Goal: Use online tool/utility: Utilize a website feature to perform a specific function

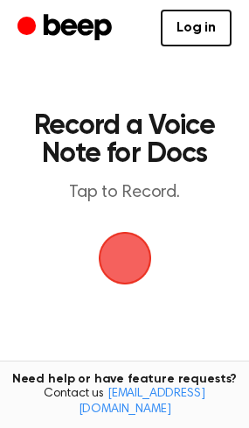
click at [132, 277] on span "button" at bounding box center [125, 258] width 70 height 70
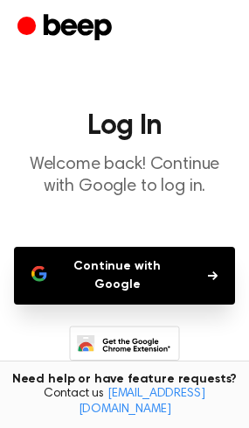
click at [123, 256] on button "Continue with Google" at bounding box center [124, 276] width 221 height 58
click at [119, 276] on button "Continue with Google" at bounding box center [124, 276] width 221 height 58
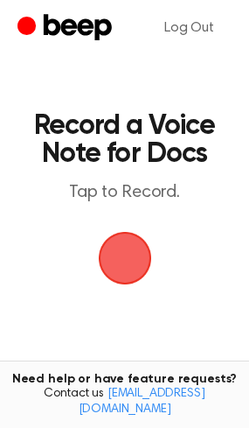
click at [115, 254] on span "button" at bounding box center [124, 258] width 81 height 81
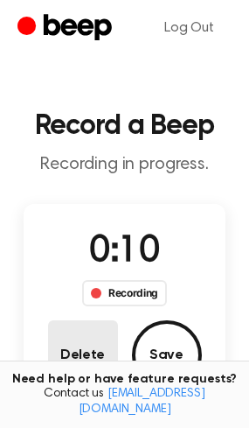
click at [83, 342] on button "Delete" at bounding box center [83, 355] width 70 height 70
